Goal: Information Seeking & Learning: Understand process/instructions

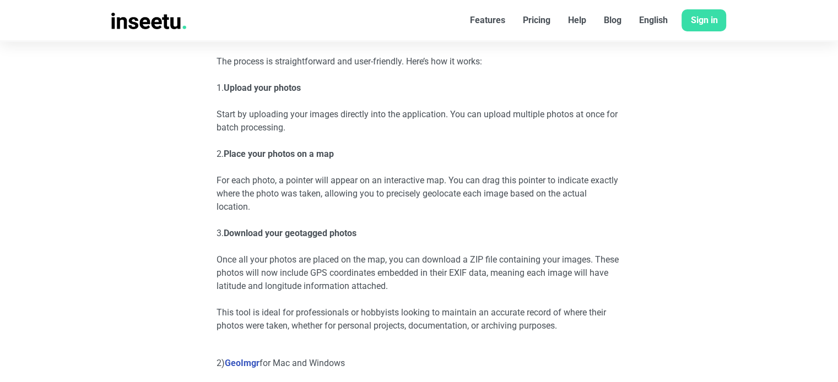
scroll to position [967, 0]
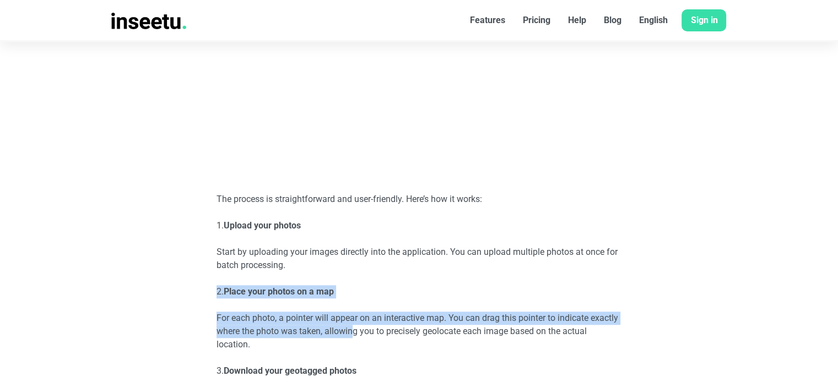
drag, startPoint x: 350, startPoint y: 334, endPoint x: 321, endPoint y: 282, distance: 59.5
click at [370, 290] on p "2. Place your photos on a map" at bounding box center [420, 291] width 406 height 13
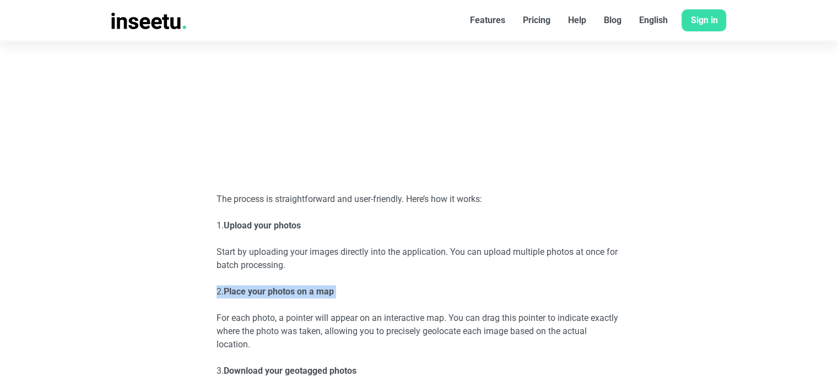
drag, startPoint x: 571, startPoint y: 306, endPoint x: 563, endPoint y: 262, distance: 44.9
